Goal: Check status: Check status

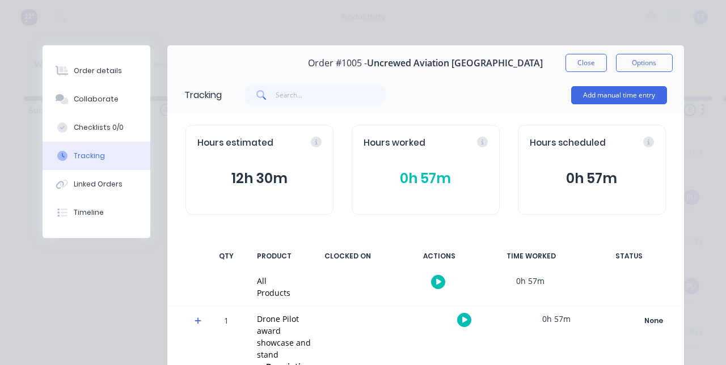
click at [607, 62] on button "Close" at bounding box center [585, 63] width 41 height 18
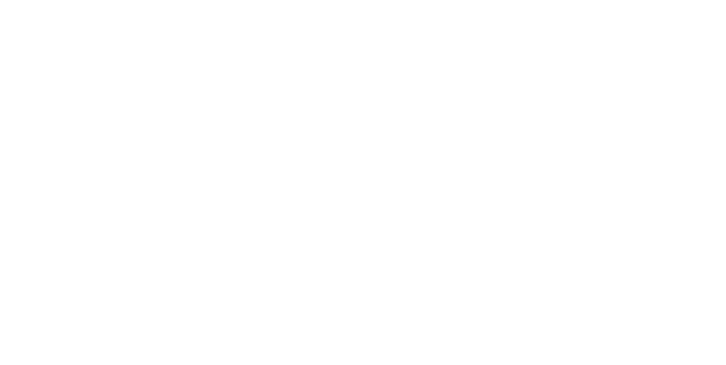
scroll to position [516, 0]
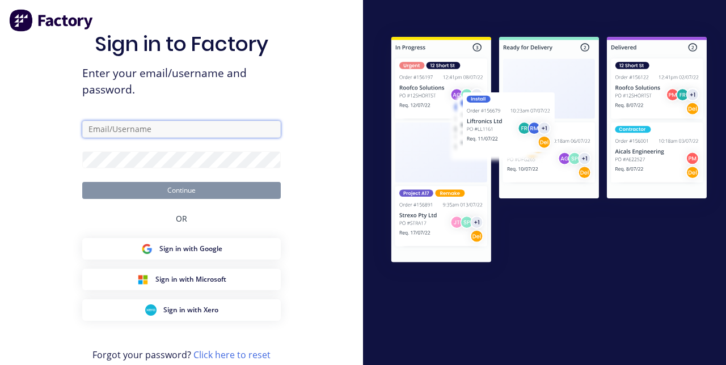
click at [238, 138] on input "text" at bounding box center [181, 129] width 198 height 17
type input "[EMAIL_ADDRESS][DOMAIN_NAME]"
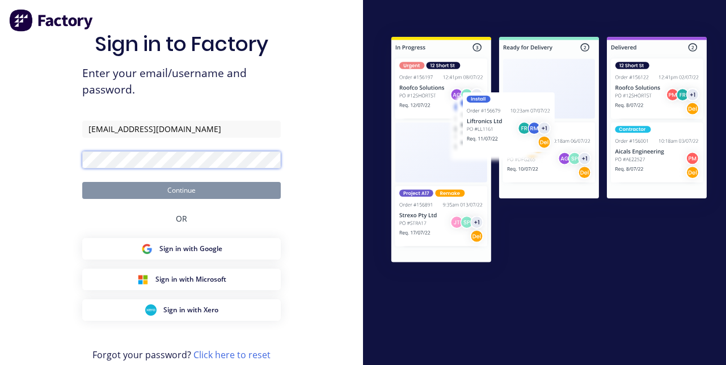
click at [82, 182] on button "Continue" at bounding box center [181, 190] width 198 height 17
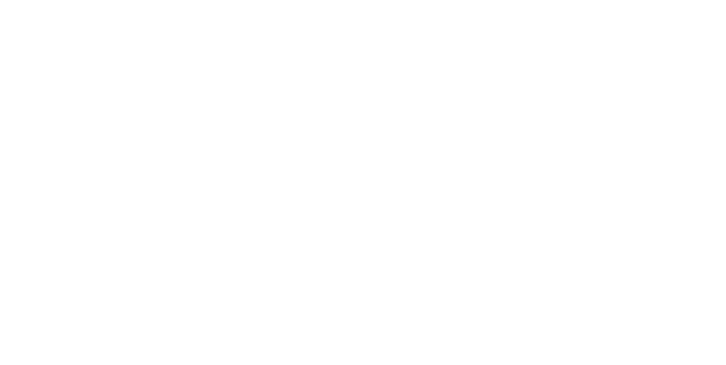
scroll to position [548, 0]
